Goal: Navigation & Orientation: Go to known website

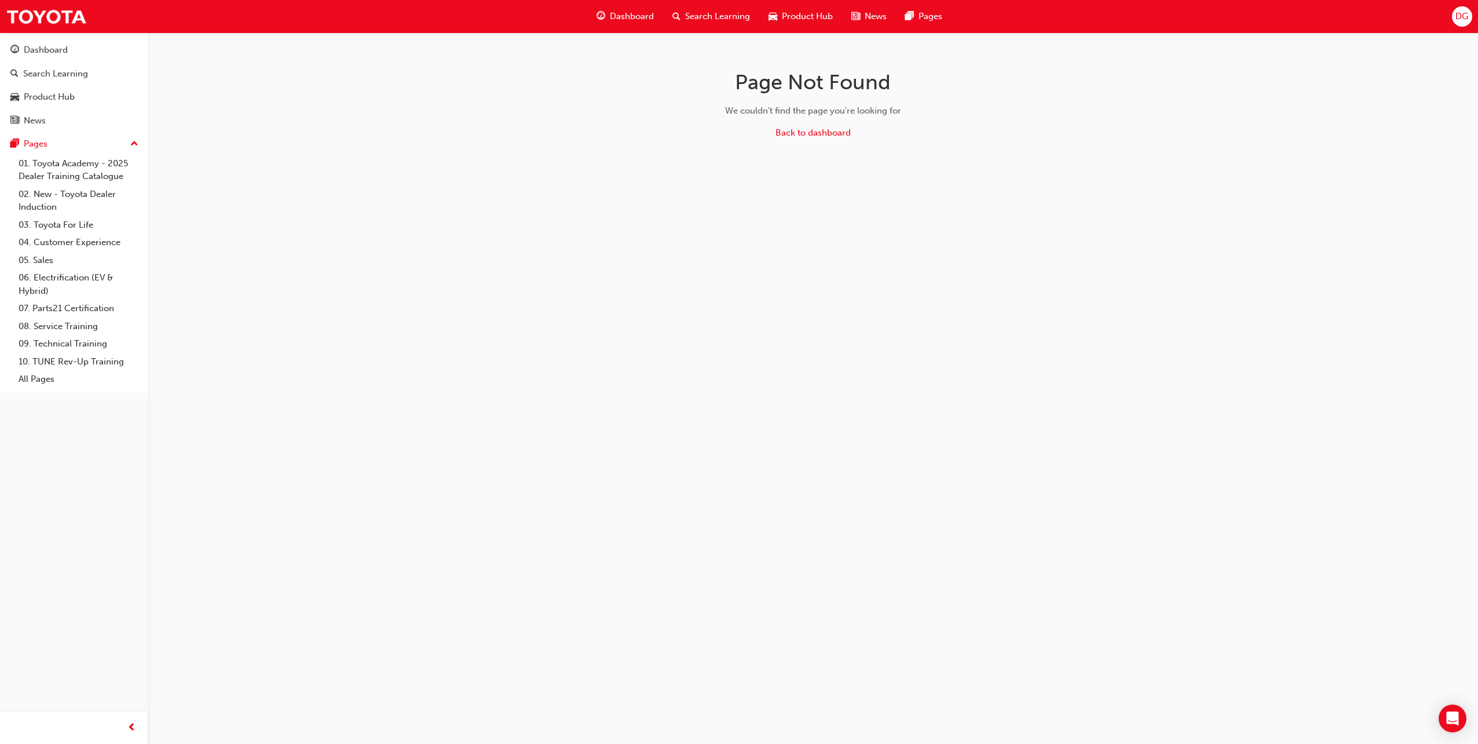
click at [1468, 13] on span "DG" at bounding box center [1462, 16] width 13 height 13
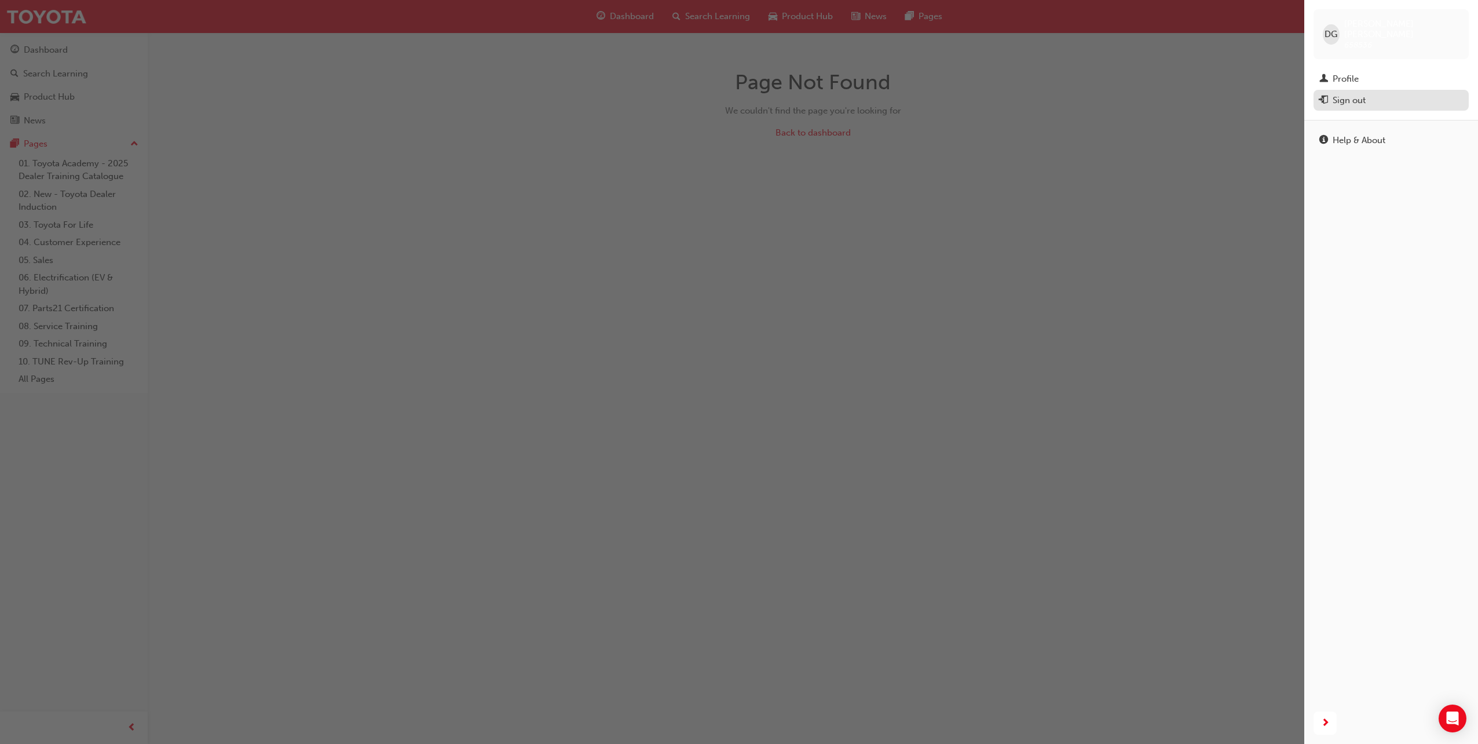
click at [1351, 94] on div "Sign out" at bounding box center [1349, 100] width 33 height 13
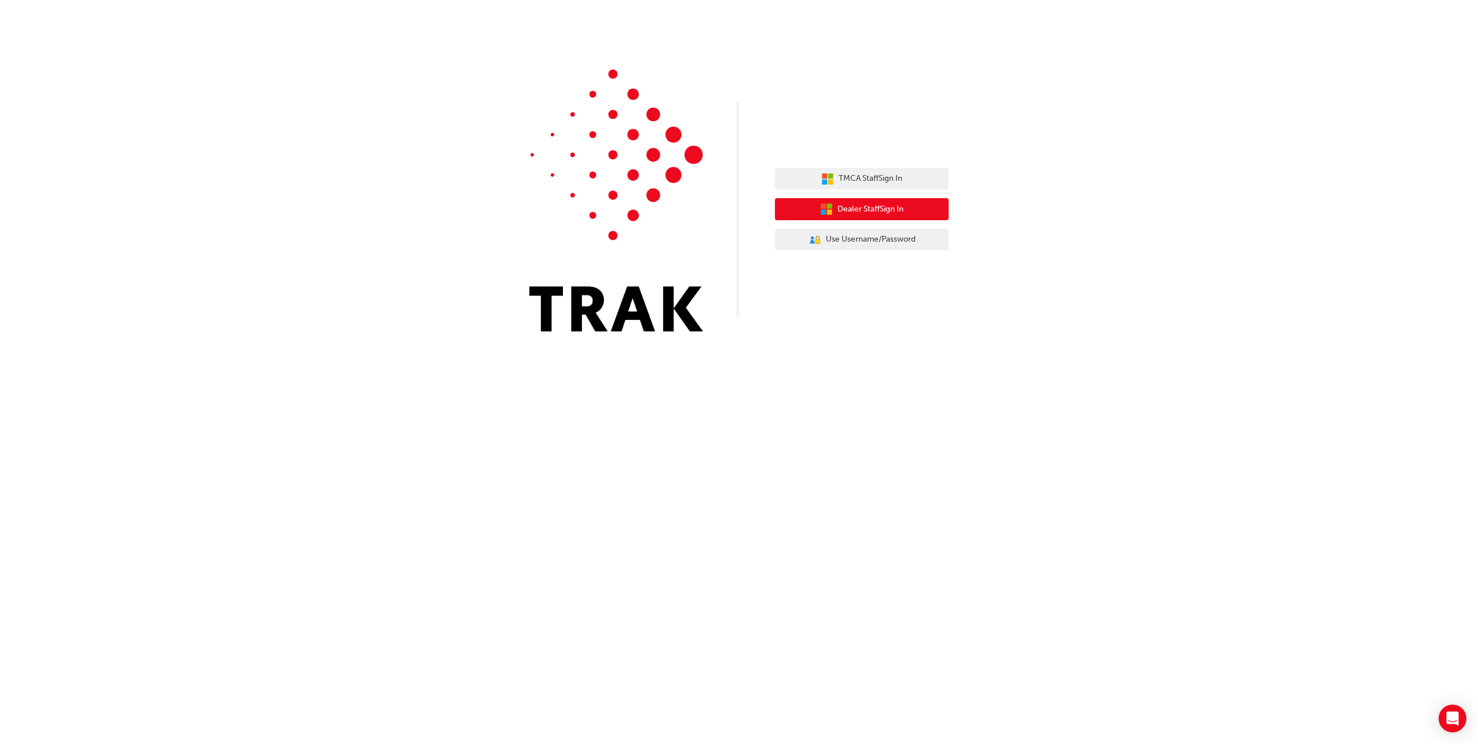
click at [909, 209] on button "Dealer Staff Sign In" at bounding box center [862, 209] width 174 height 22
